Goal: Find specific page/section: Find specific page/section

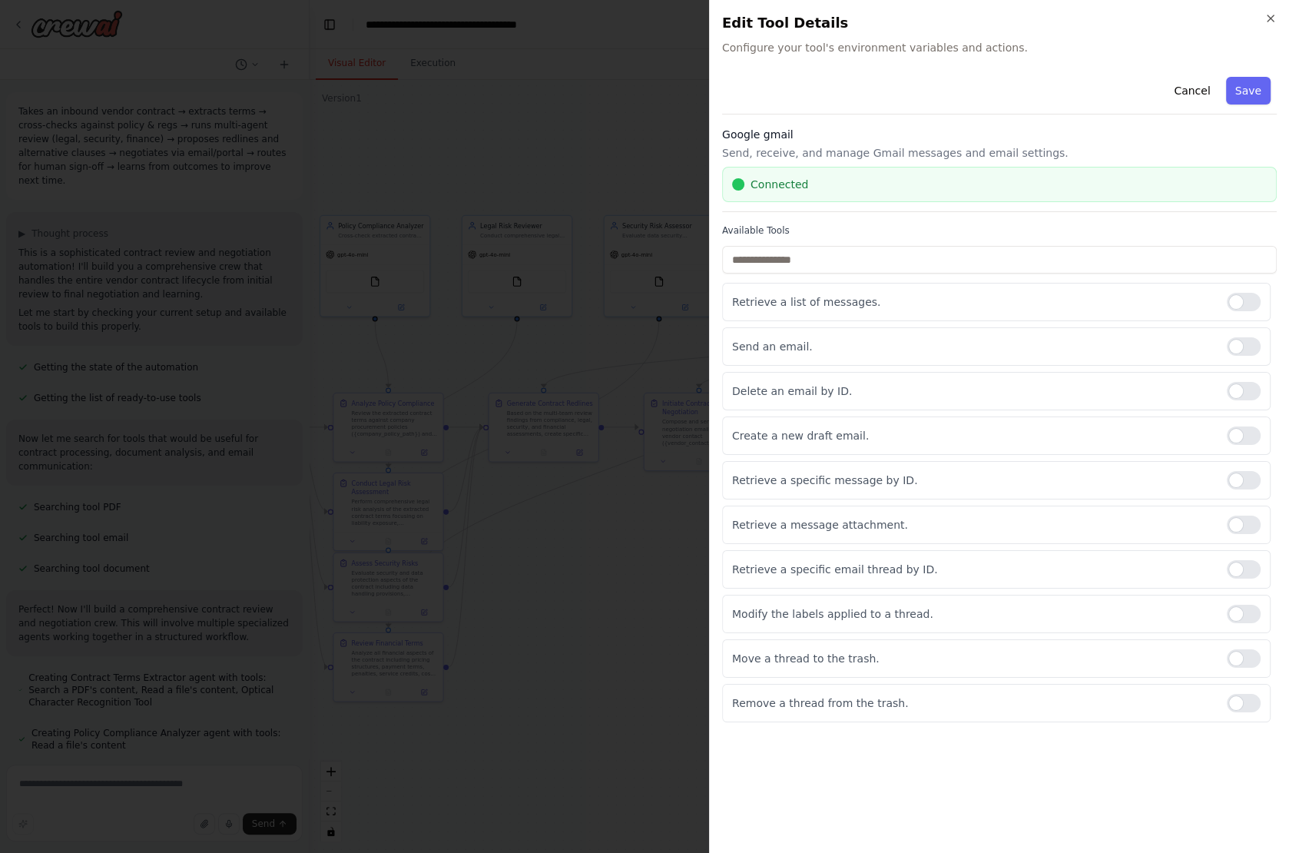
scroll to position [1746, 0]
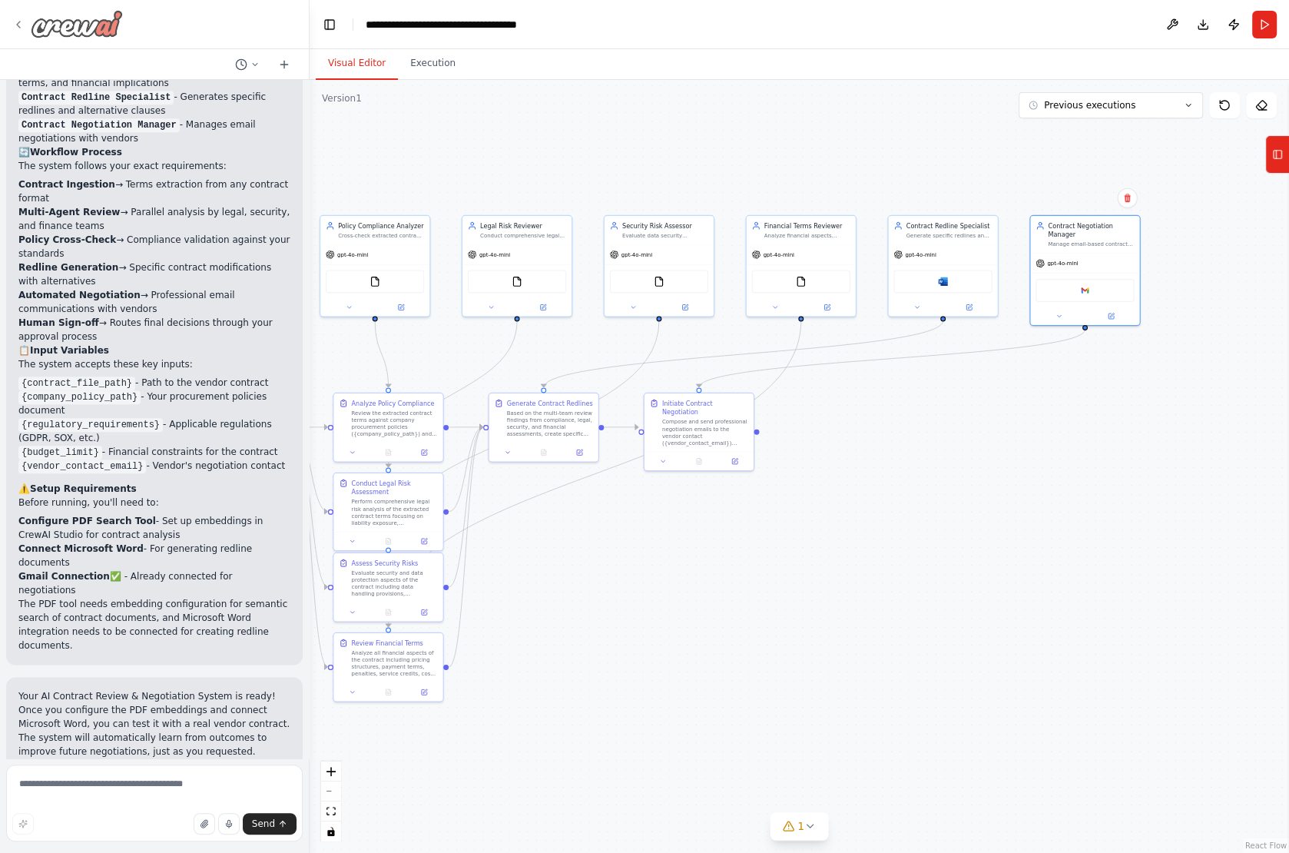
click at [17, 25] on icon at bounding box center [18, 25] width 3 height 6
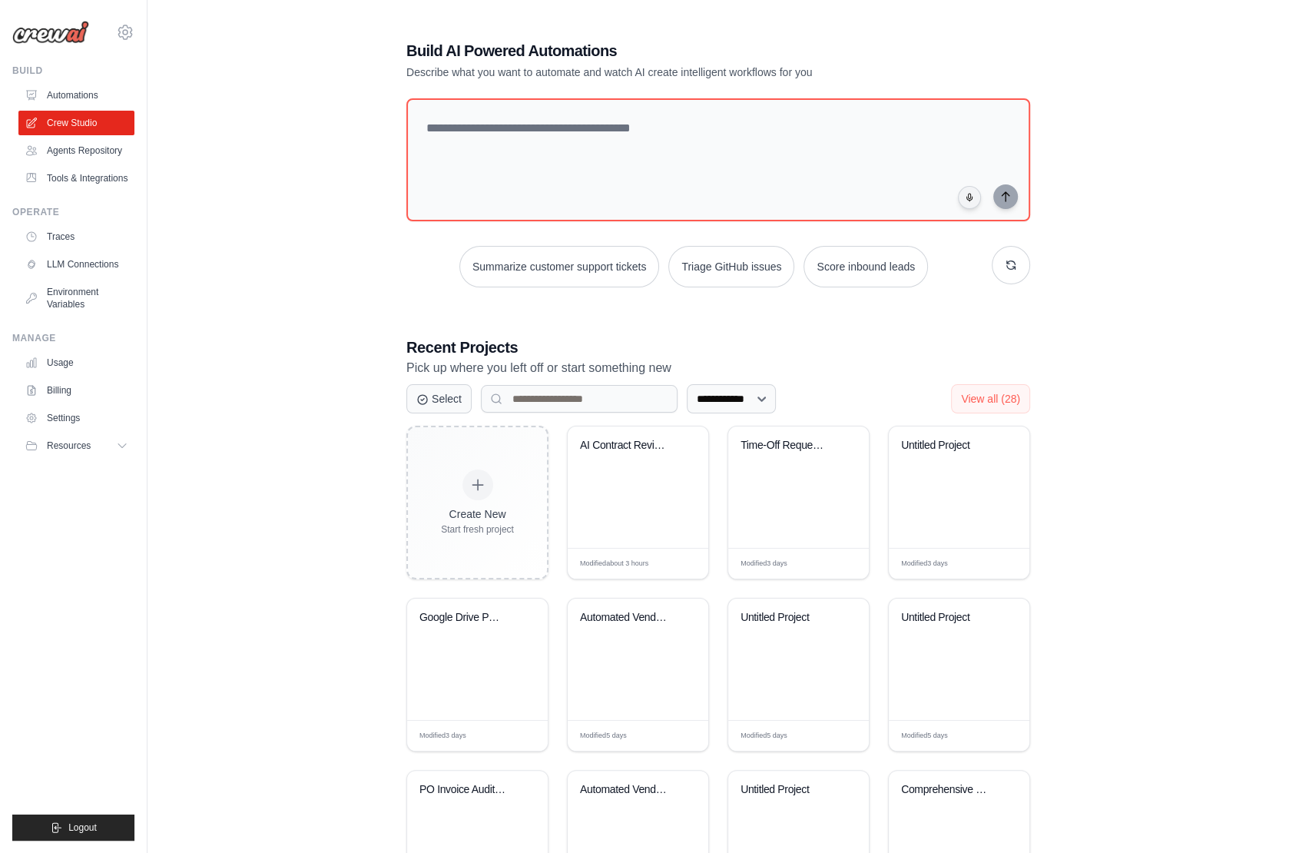
scroll to position [108, 0]
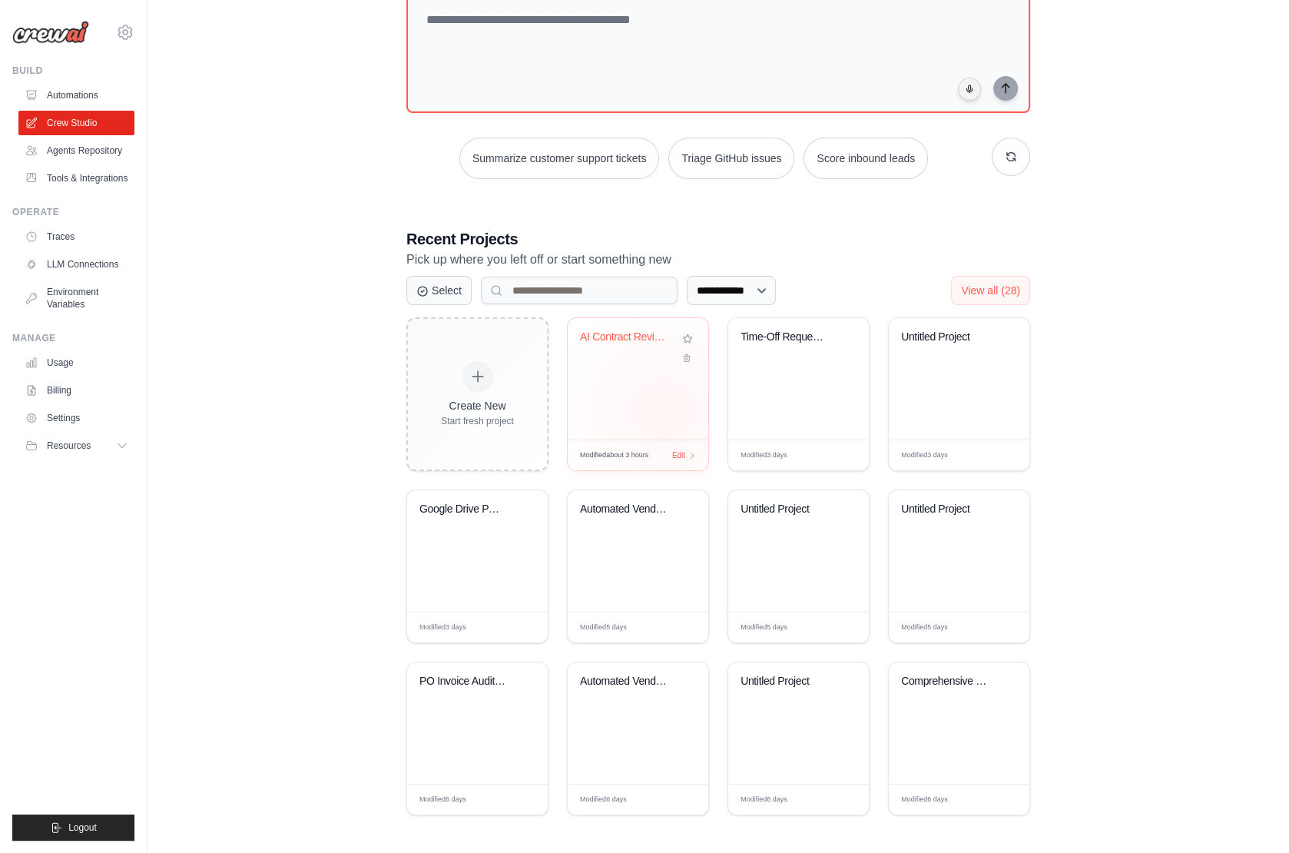
click at [665, 408] on div "AI Contract Review & Negotiation Sy..." at bounding box center [638, 378] width 141 height 121
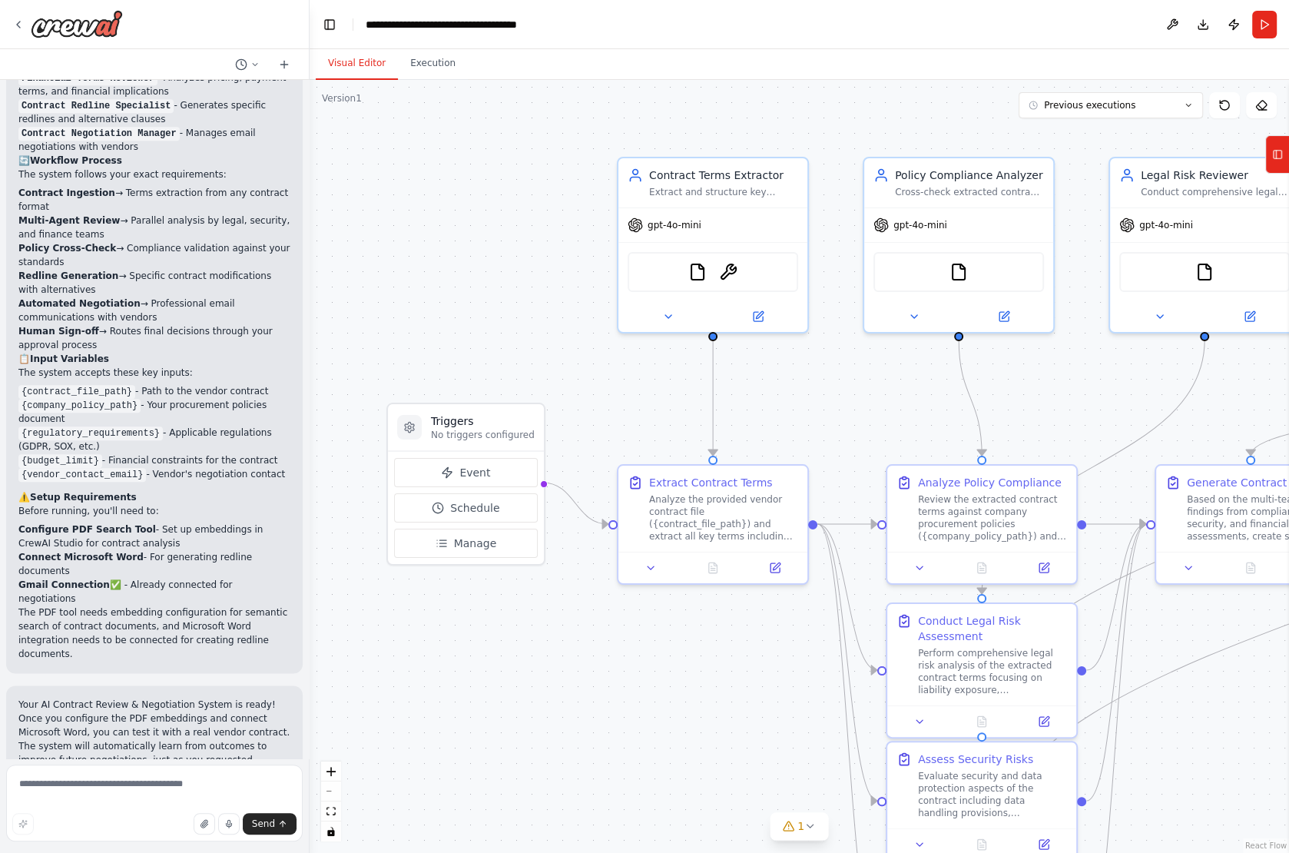
scroll to position [1746, 0]
